Goal: Information Seeking & Learning: Learn about a topic

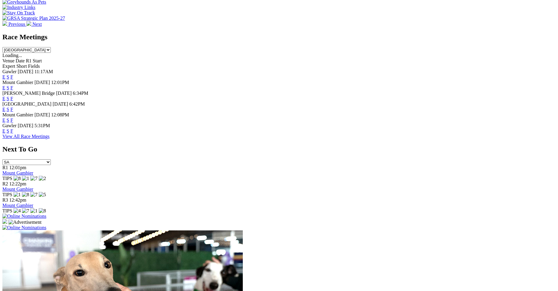
scroll to position [240, 0]
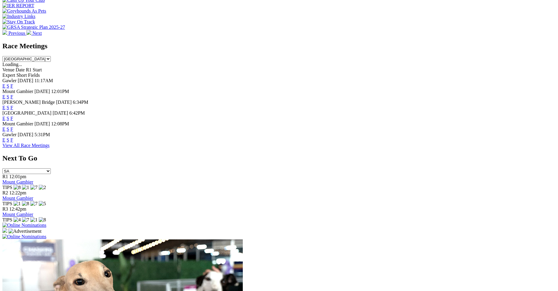
click at [13, 94] on link "F" at bounding box center [12, 96] width 3 height 5
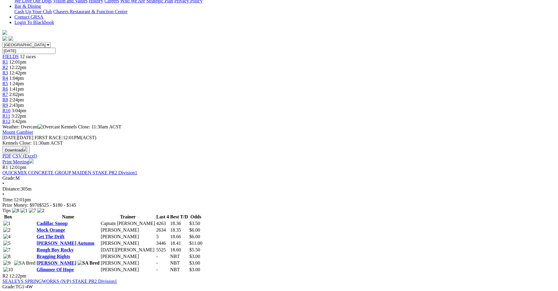
scroll to position [210, 0]
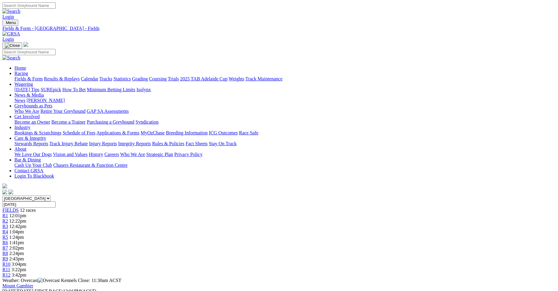
click at [24, 235] on span "1:24pm" at bounding box center [16, 237] width 15 height 5
click at [306, 246] on div "R7 2:02pm" at bounding box center [278, 248] width 553 height 5
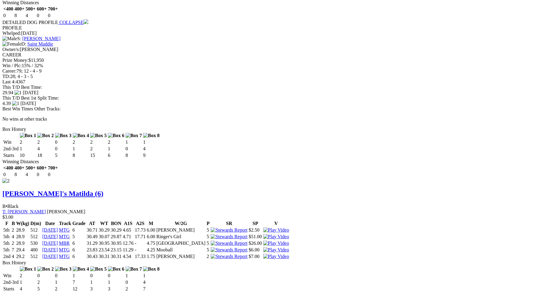
scroll to position [661, 0]
